Goal: Transaction & Acquisition: Download file/media

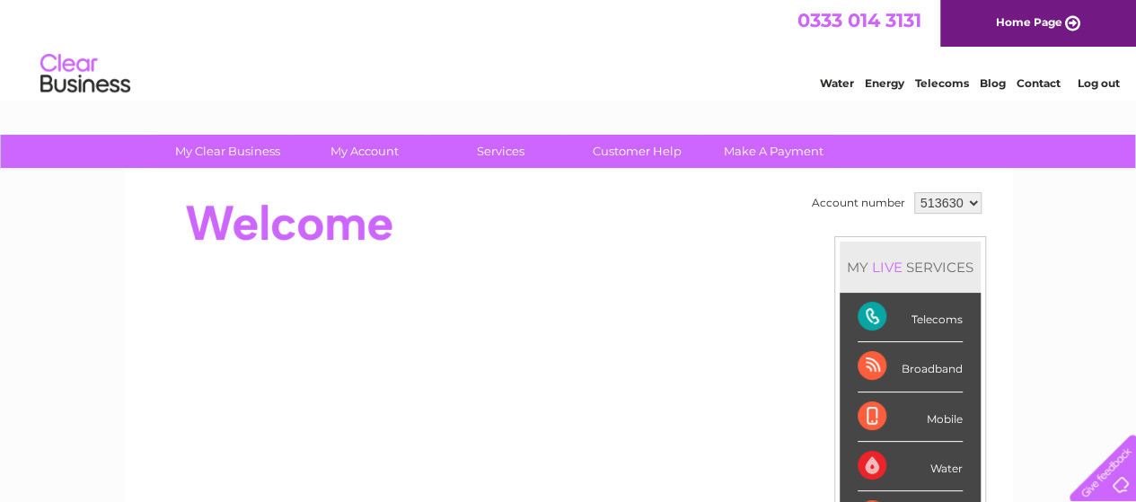
click at [932, 203] on select "513630 975468" at bounding box center [947, 203] width 67 height 22
select select "975468"
click at [914, 192] on select "513630 975468" at bounding box center [947, 203] width 67 height 22
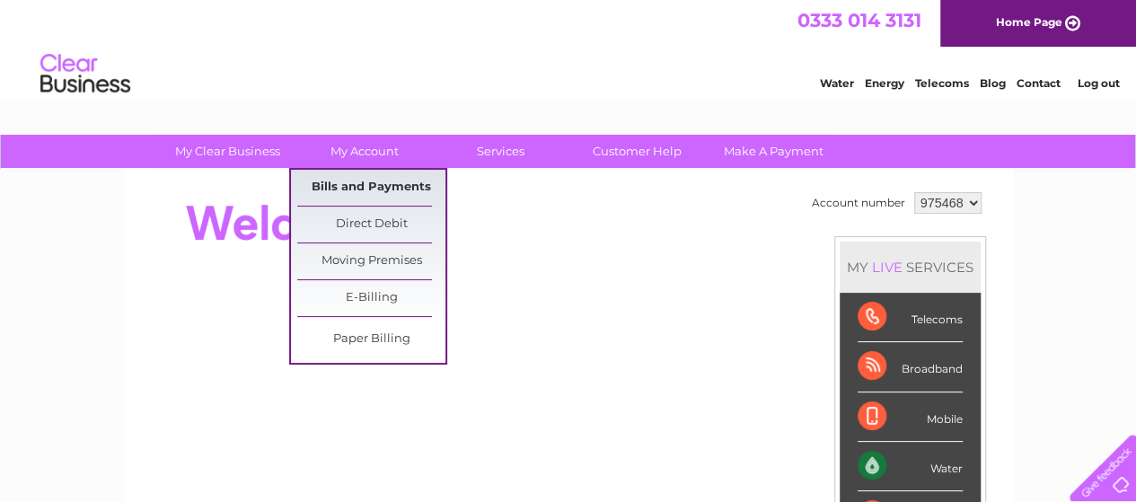
click at [400, 189] on link "Bills and Payments" at bounding box center [371, 188] width 148 height 36
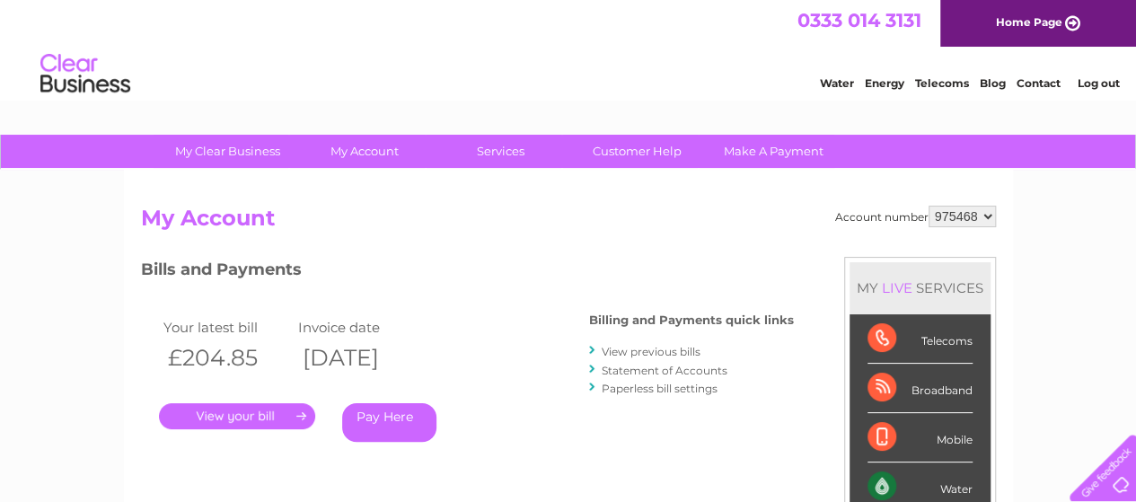
click at [646, 355] on link "View previous bills" at bounding box center [651, 351] width 99 height 13
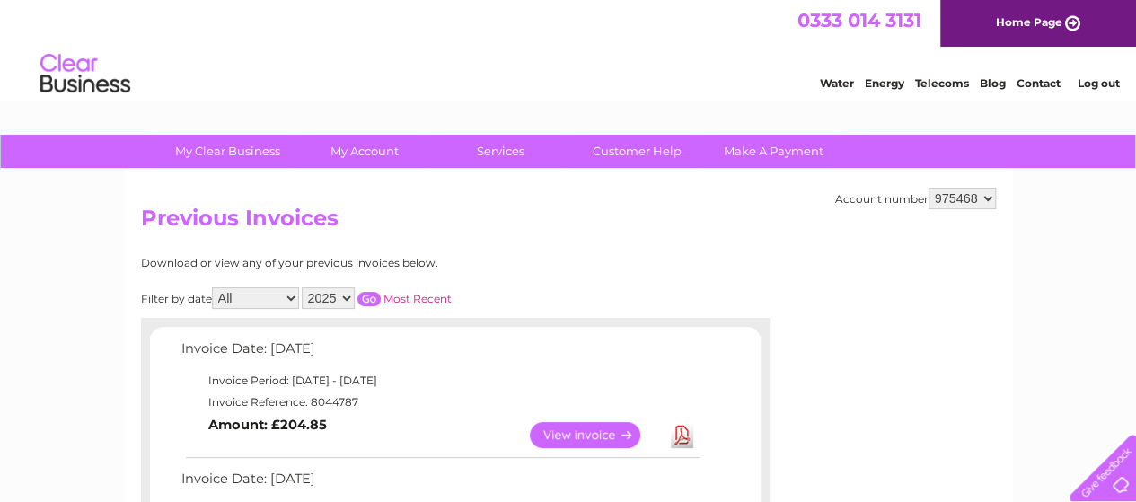
scroll to position [439, 0]
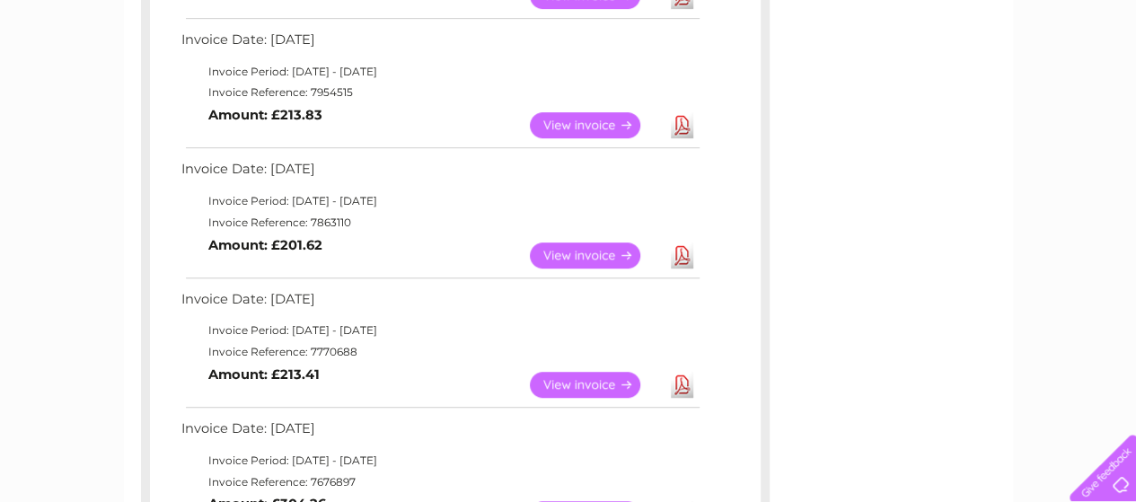
click at [677, 249] on link "Download" at bounding box center [682, 255] width 22 height 26
click at [681, 123] on link "Download" at bounding box center [682, 125] width 22 height 26
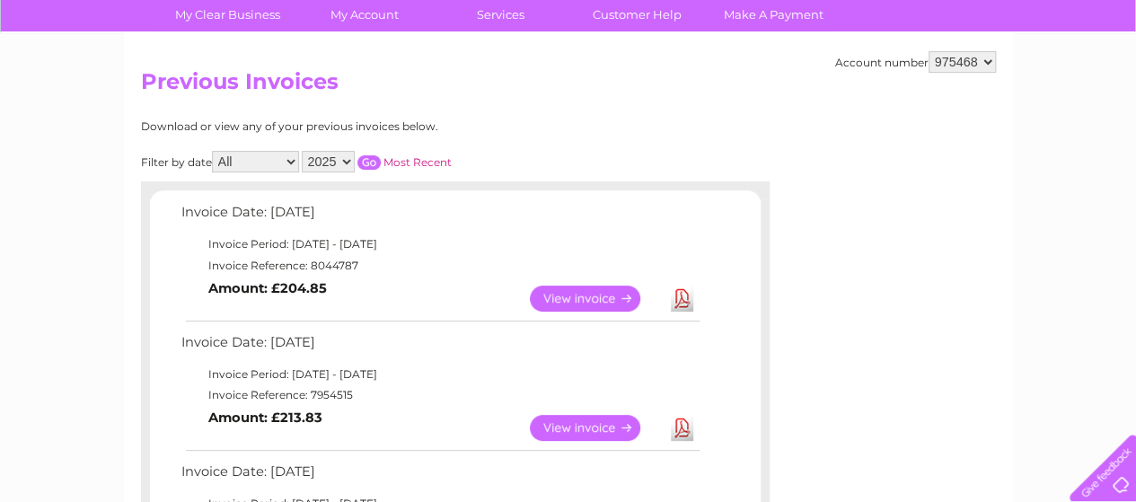
scroll to position [146, 0]
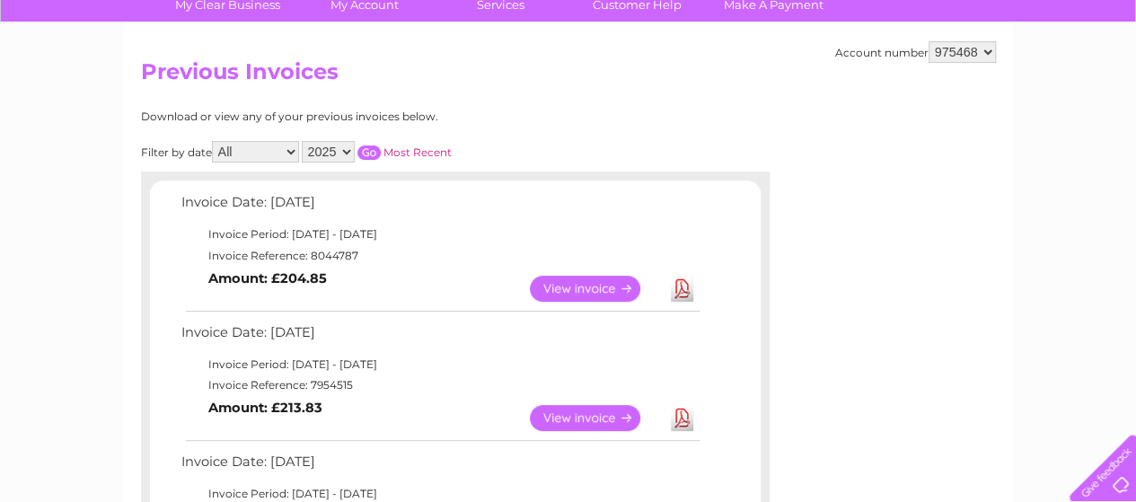
click at [682, 294] on link "Download" at bounding box center [682, 289] width 22 height 26
